Goal: Task Accomplishment & Management: Manage account settings

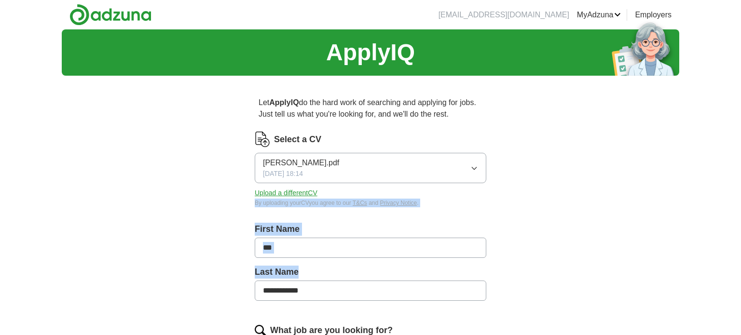
drag, startPoint x: 590, startPoint y: 302, endPoint x: 583, endPoint y: 192, distance: 109.6
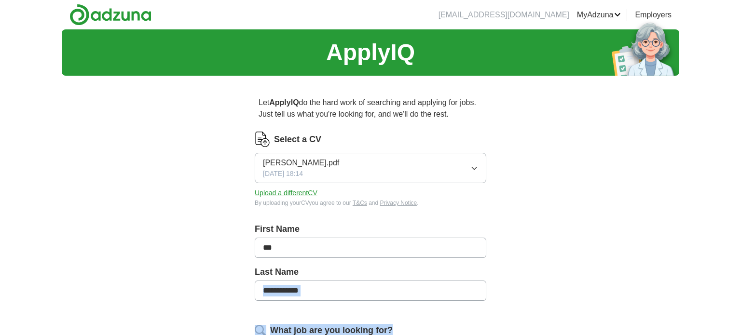
drag, startPoint x: 496, startPoint y: 326, endPoint x: 500, endPoint y: 313, distance: 13.7
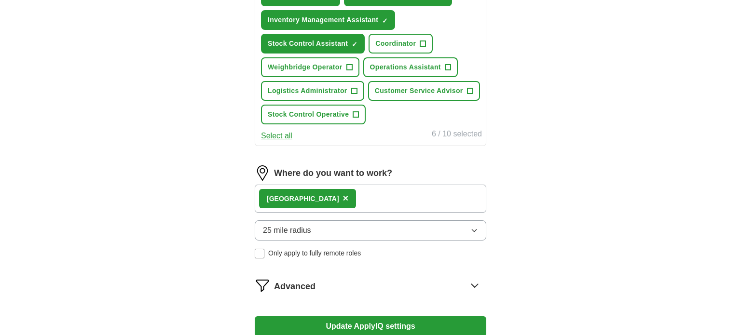
scroll to position [444, 0]
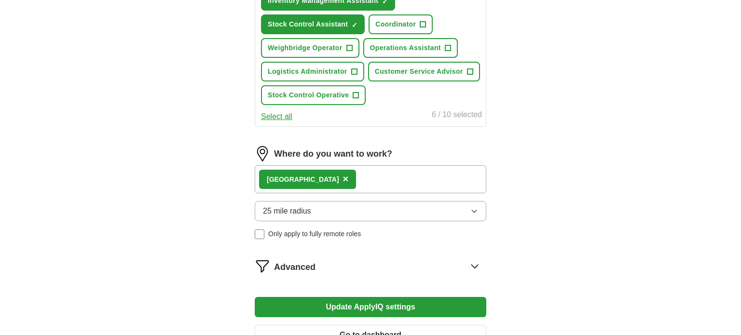
click at [344, 207] on button "25 mile radius" at bounding box center [370, 211] width 231 height 20
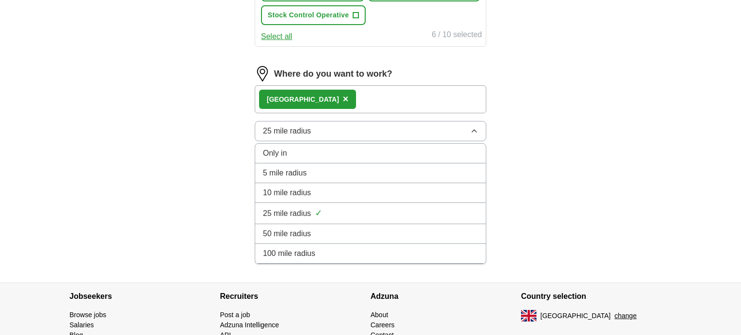
scroll to position [540, 0]
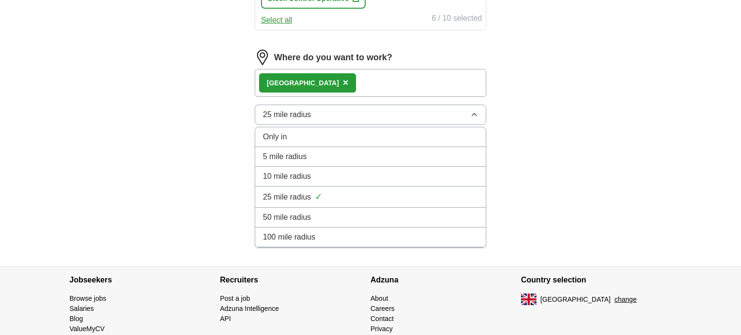
click at [315, 171] on div "10 mile radius" at bounding box center [370, 177] width 215 height 12
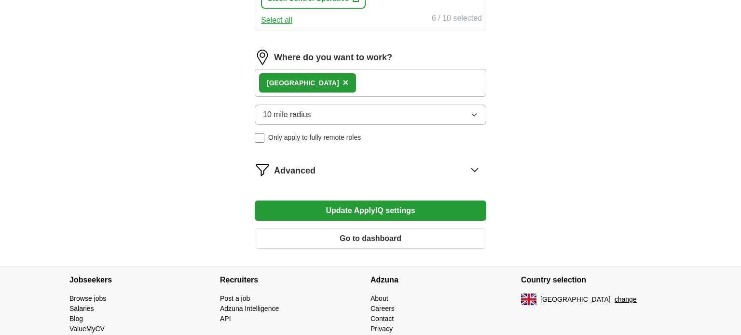
click at [476, 167] on icon at bounding box center [474, 169] width 15 height 15
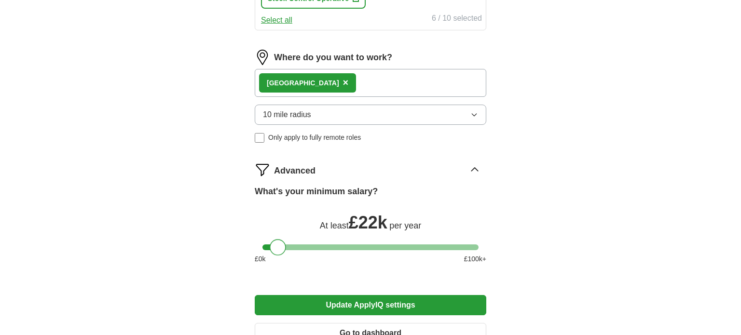
drag, startPoint x: 275, startPoint y: 241, endPoint x: 279, endPoint y: 243, distance: 5.0
click at [279, 243] on div at bounding box center [278, 247] width 16 height 16
click at [392, 299] on button "Update ApplyIQ settings" at bounding box center [370, 305] width 231 height 20
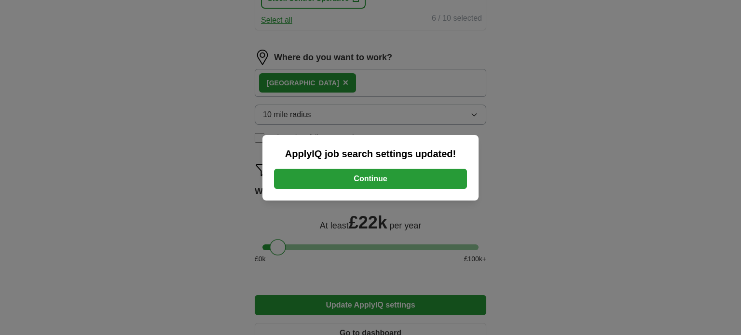
click at [380, 176] on button "Continue" at bounding box center [370, 179] width 193 height 20
